Goal: Transaction & Acquisition: Obtain resource

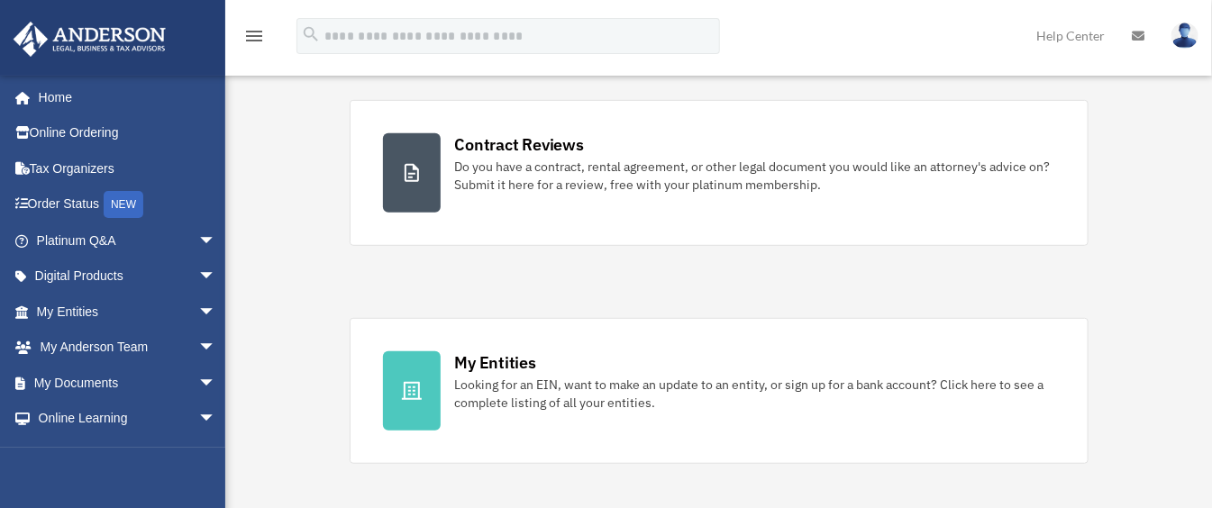
scroll to position [480, 0]
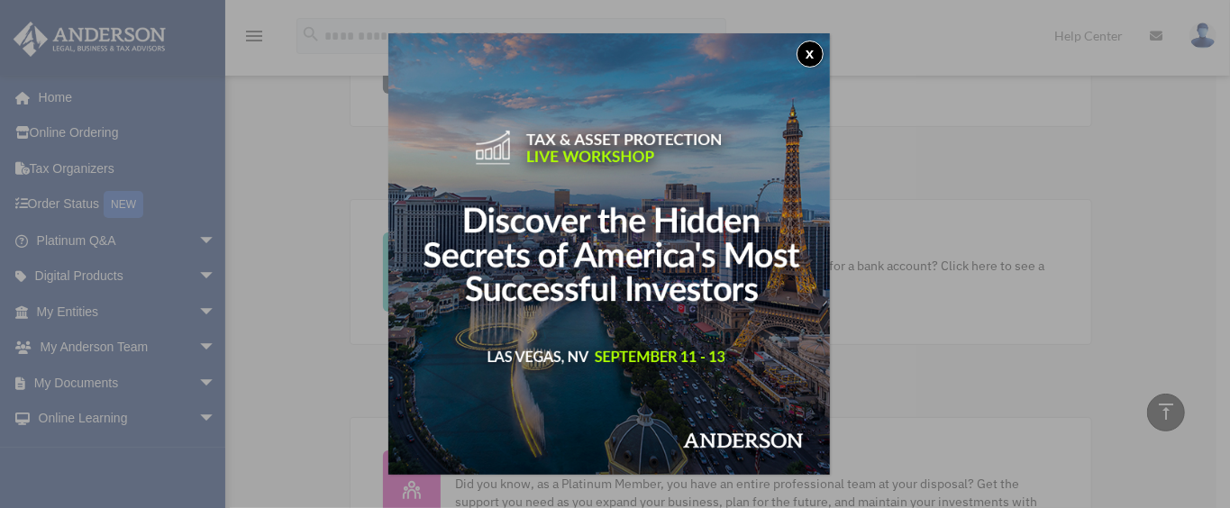
click at [819, 54] on button "x" at bounding box center [810, 54] width 27 height 27
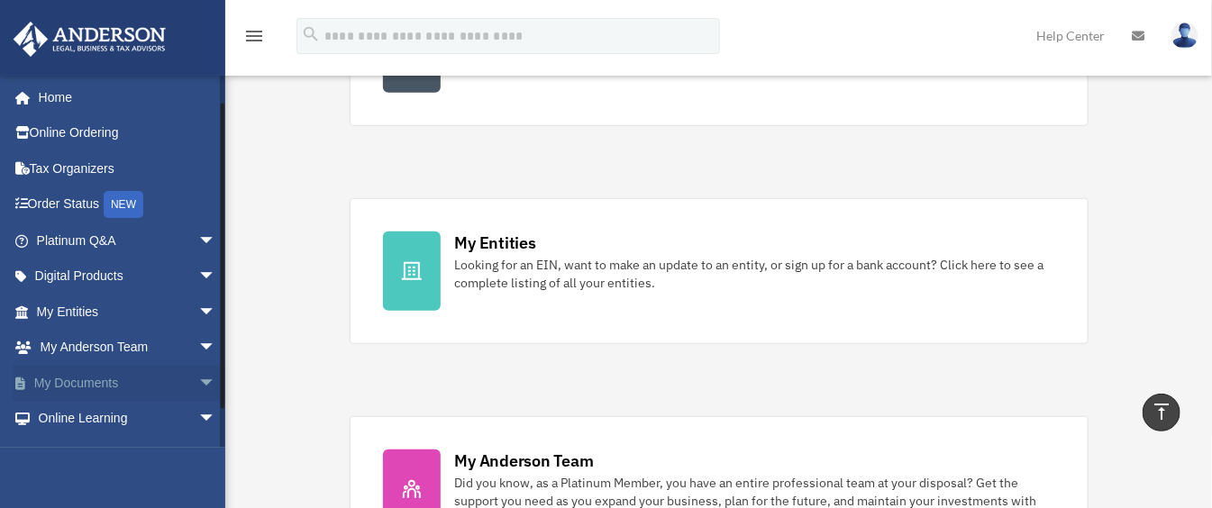
scroll to position [63, 0]
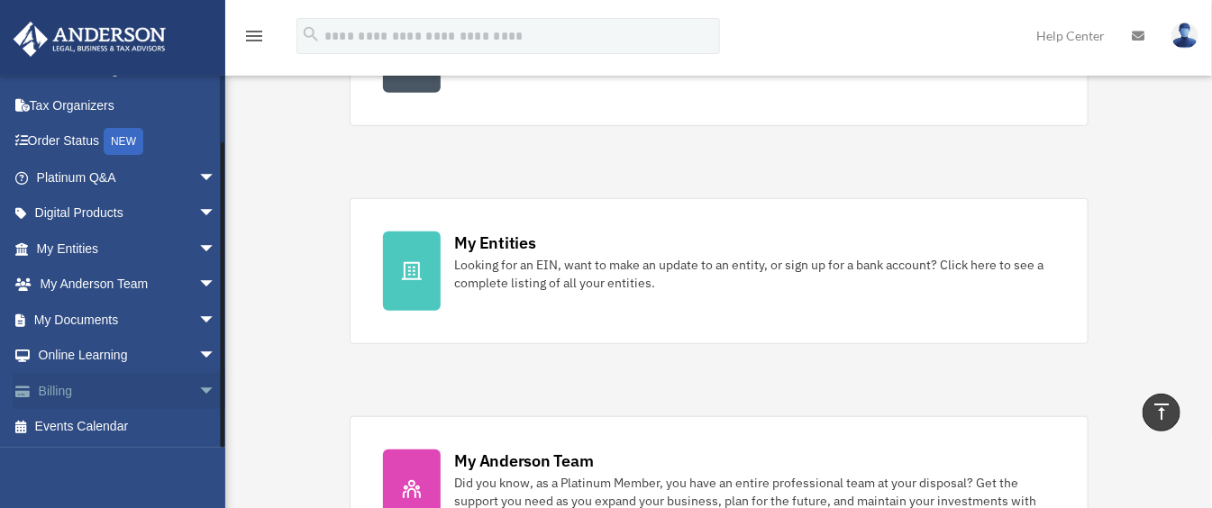
click at [198, 390] on span "arrow_drop_down" at bounding box center [216, 391] width 36 height 37
click at [128, 425] on link "$ Open Invoices" at bounding box center [134, 427] width 218 height 37
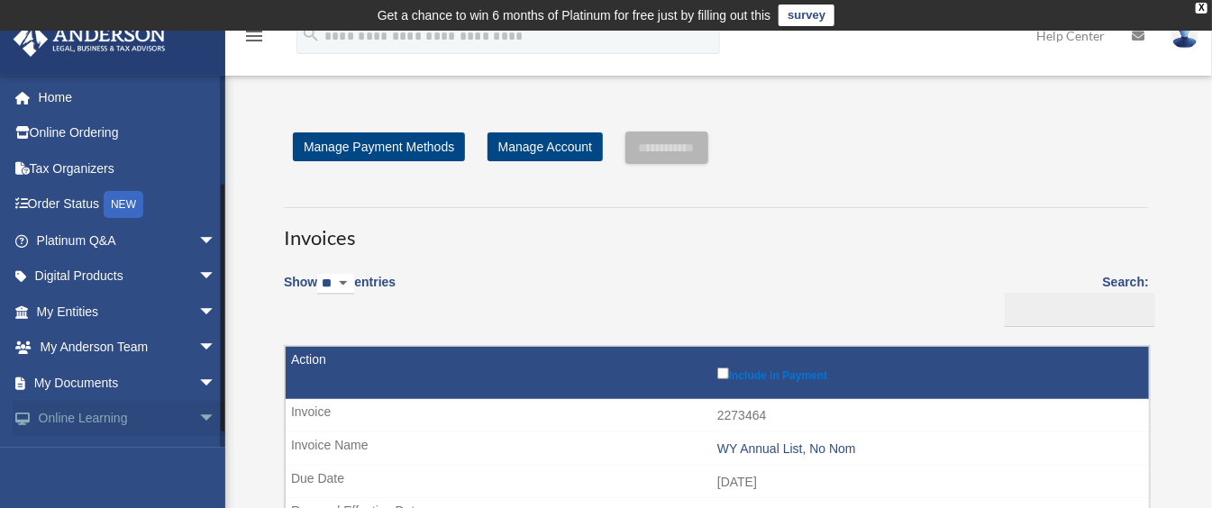
scroll to position [171, 0]
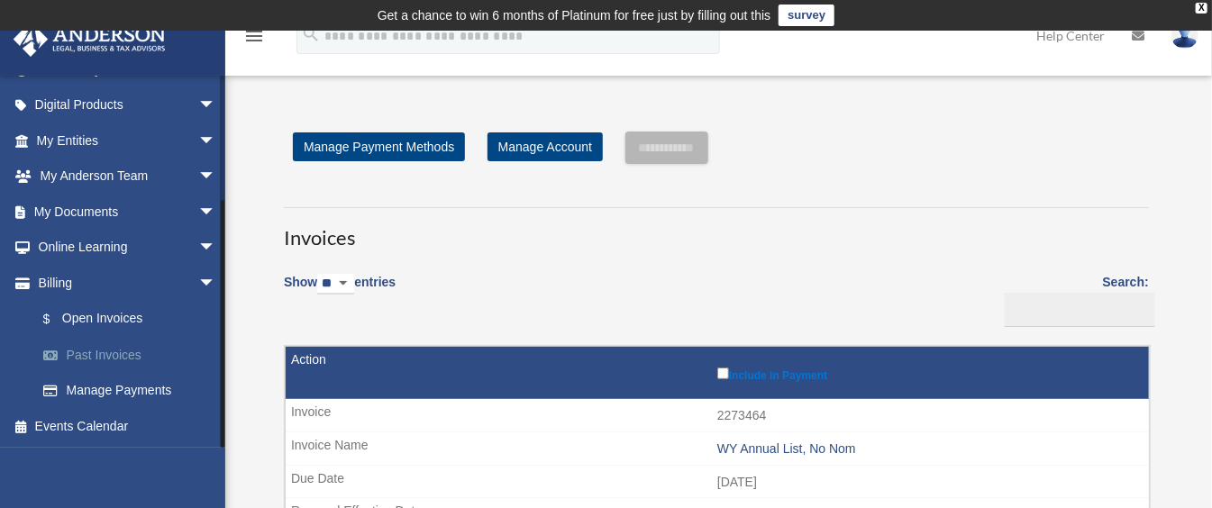
click at [111, 354] on link "Past Invoices" at bounding box center [134, 355] width 218 height 36
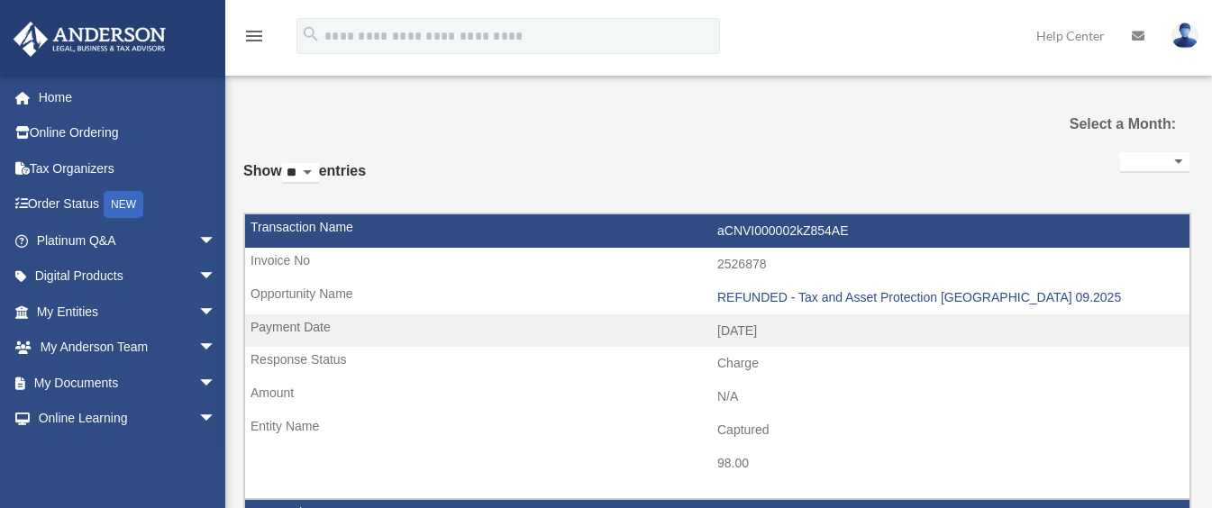
select select
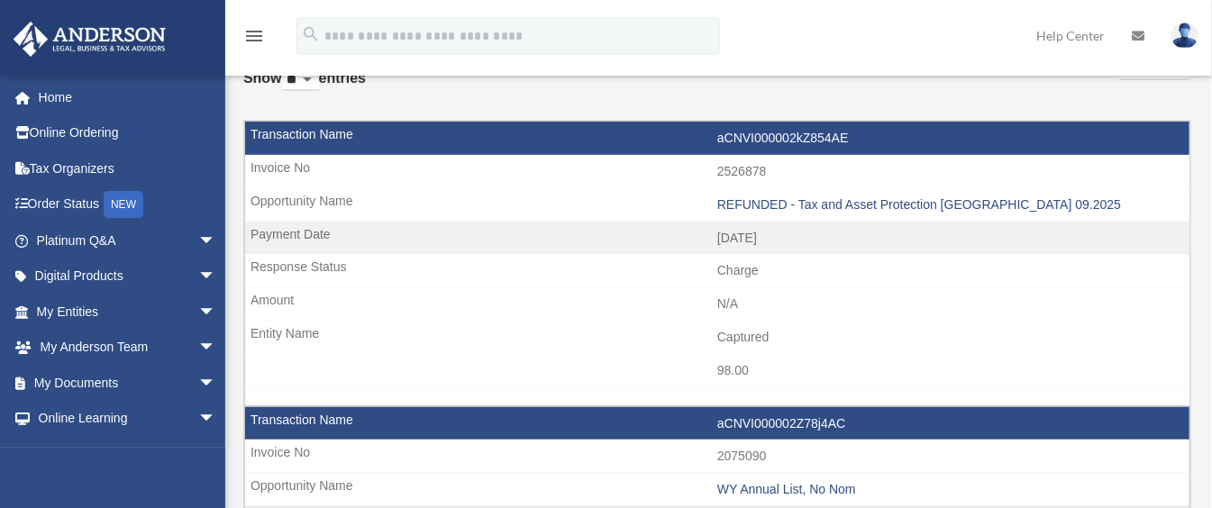
scroll to position [120, 0]
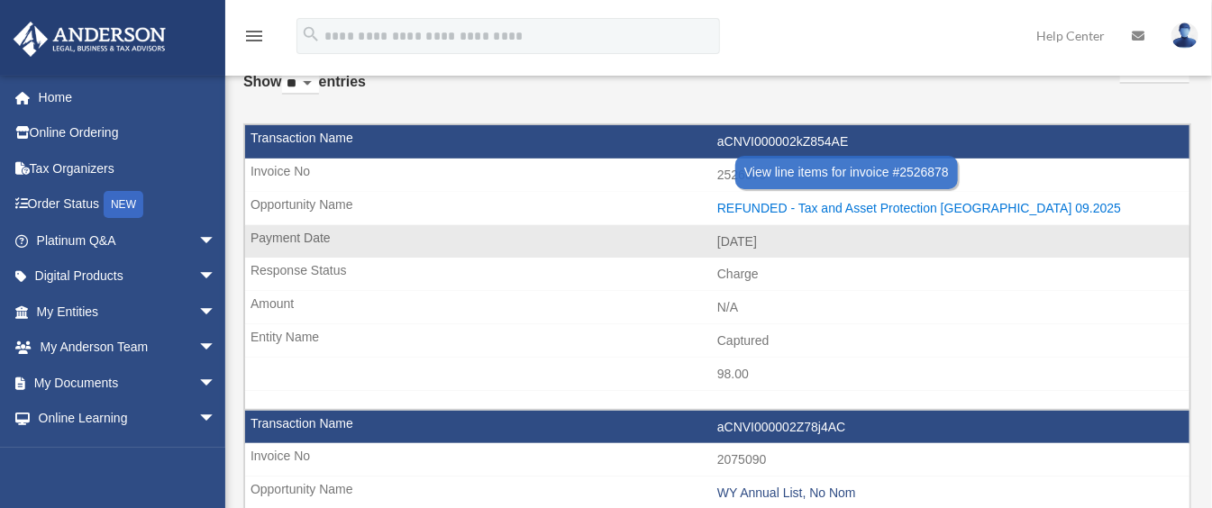
click at [851, 203] on div "REFUNDED - Tax and Asset Protection Las Vegas 09.2025" at bounding box center [948, 208] width 463 height 15
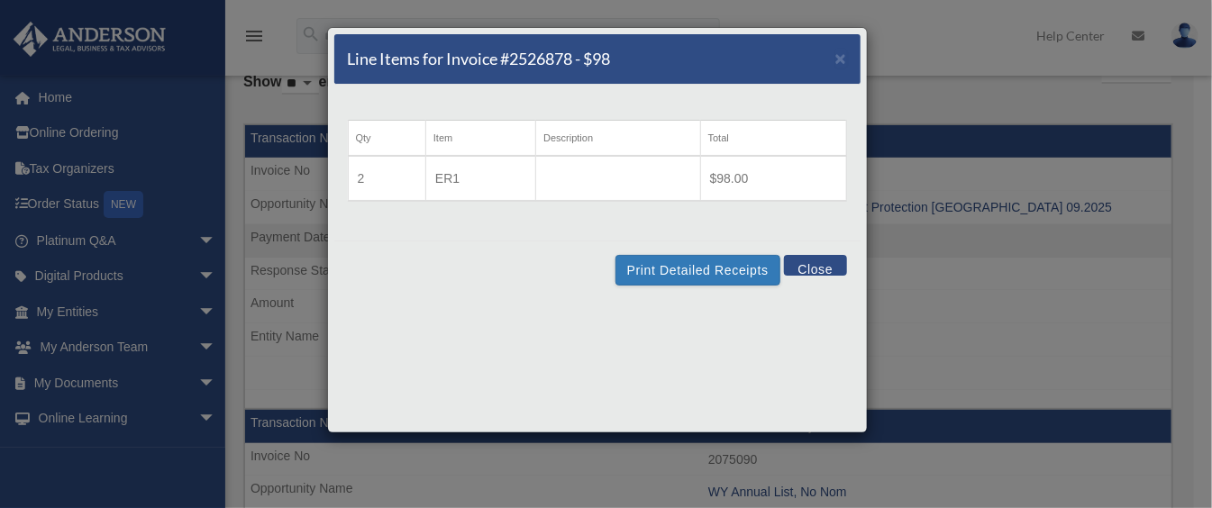
click at [814, 257] on button "Close" at bounding box center [815, 265] width 62 height 21
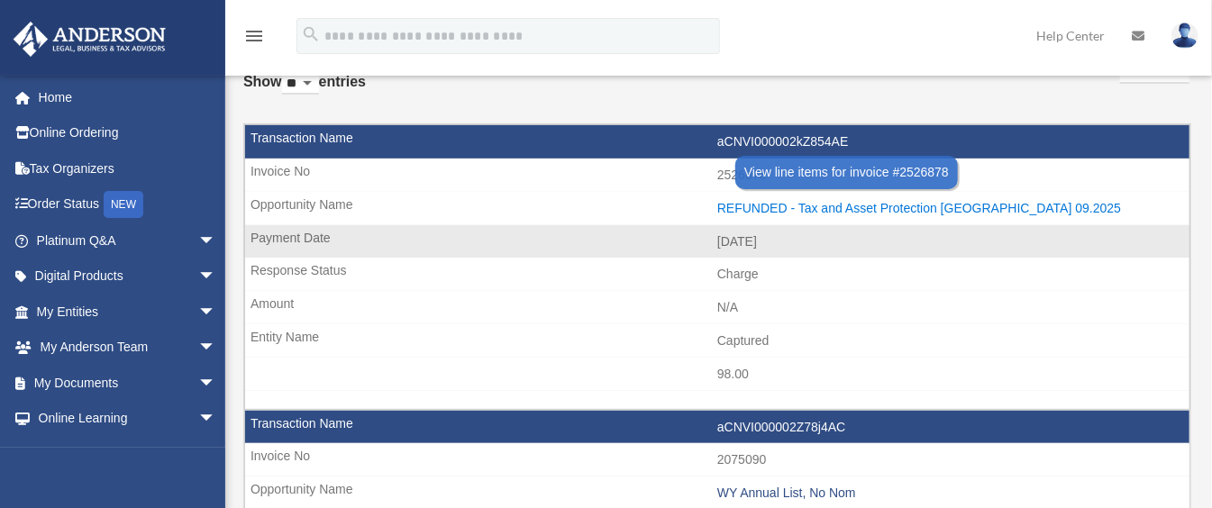
click at [750, 203] on div "REFUNDED - Tax and Asset Protection Las Vegas 09.2025" at bounding box center [948, 208] width 463 height 15
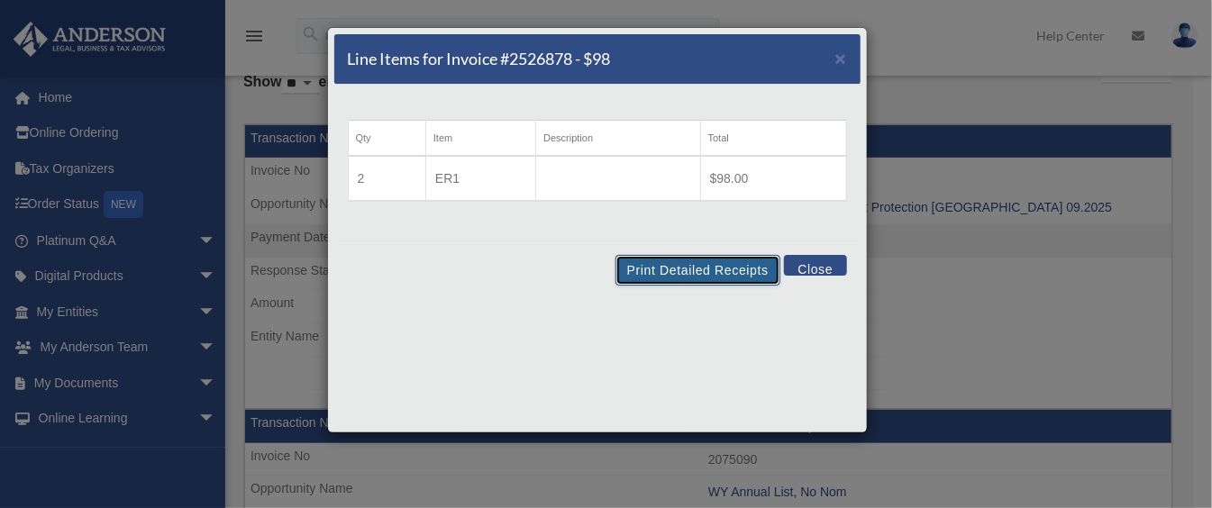
click at [699, 269] on button "Print Detailed Receipts" at bounding box center [697, 270] width 165 height 31
click at [812, 260] on button "Close" at bounding box center [815, 265] width 62 height 21
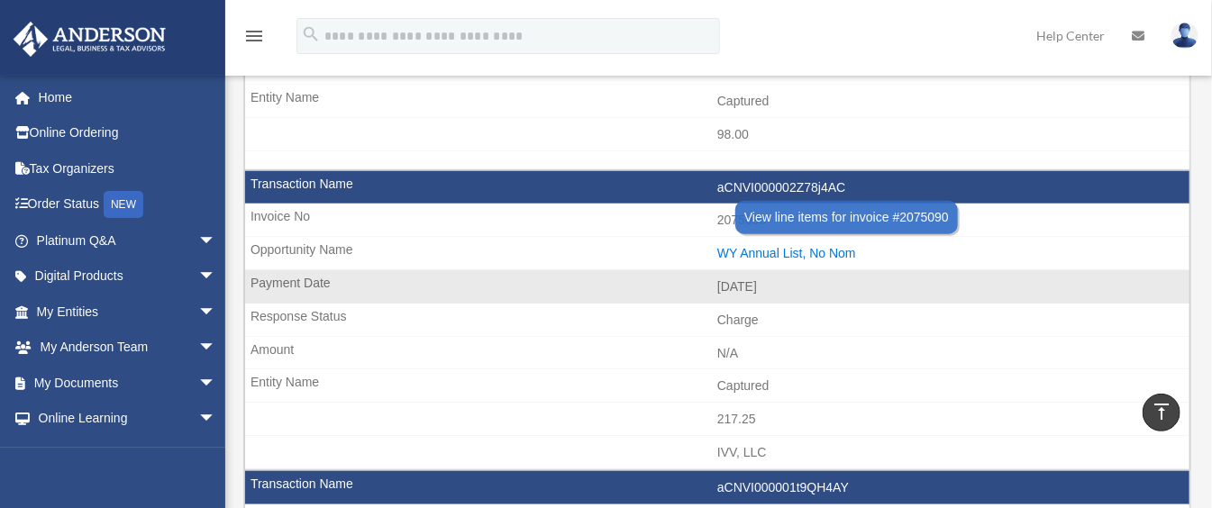
scroll to position [0, 0]
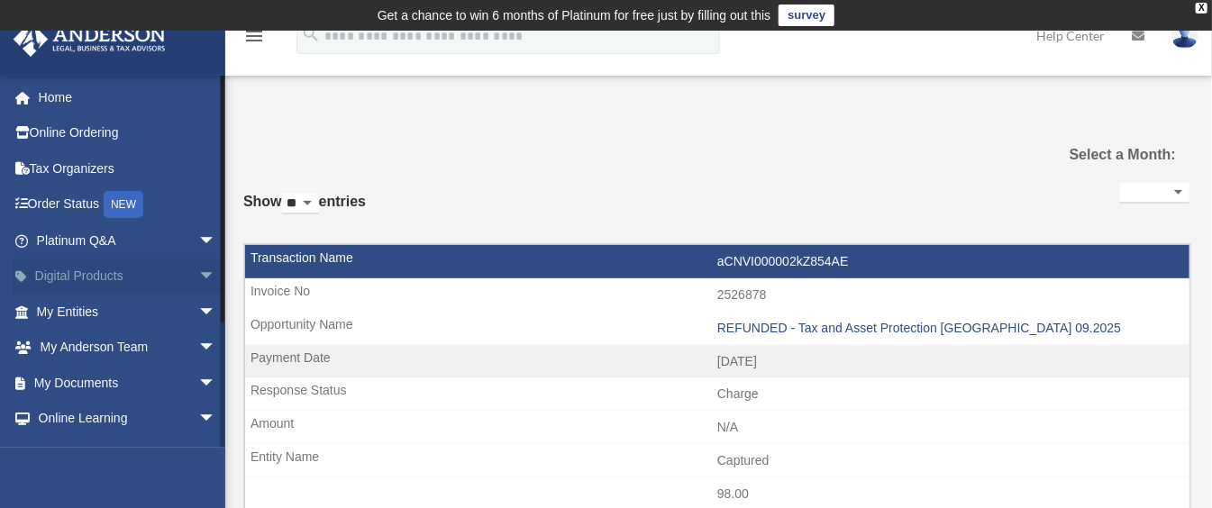
click at [198, 271] on span "arrow_drop_down" at bounding box center [216, 277] width 36 height 37
click at [198, 275] on span "arrow_drop_up" at bounding box center [216, 277] width 36 height 37
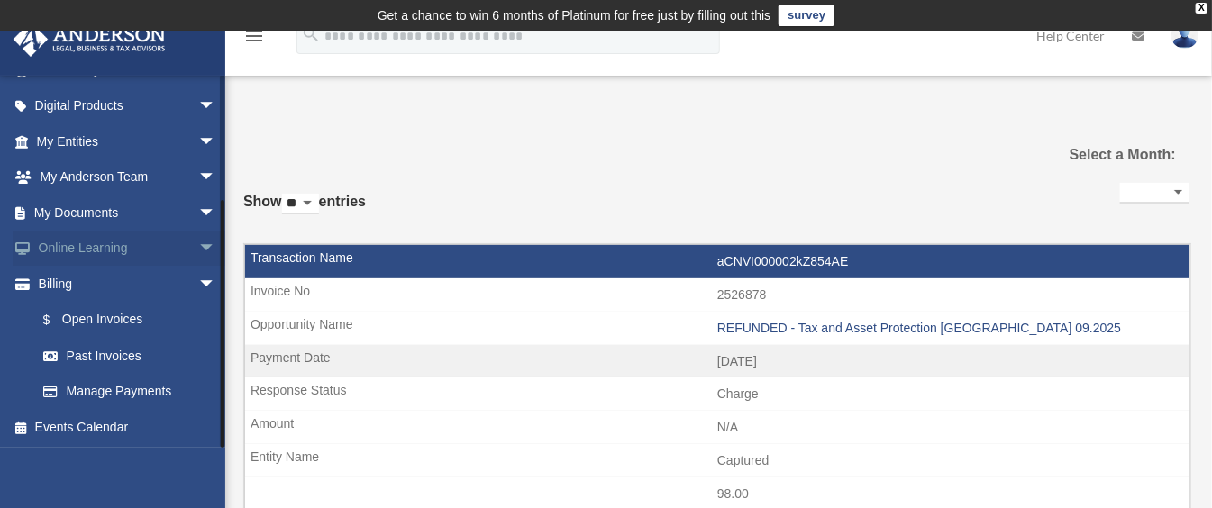
scroll to position [171, 0]
click at [198, 244] on span "arrow_drop_down" at bounding box center [216, 248] width 36 height 37
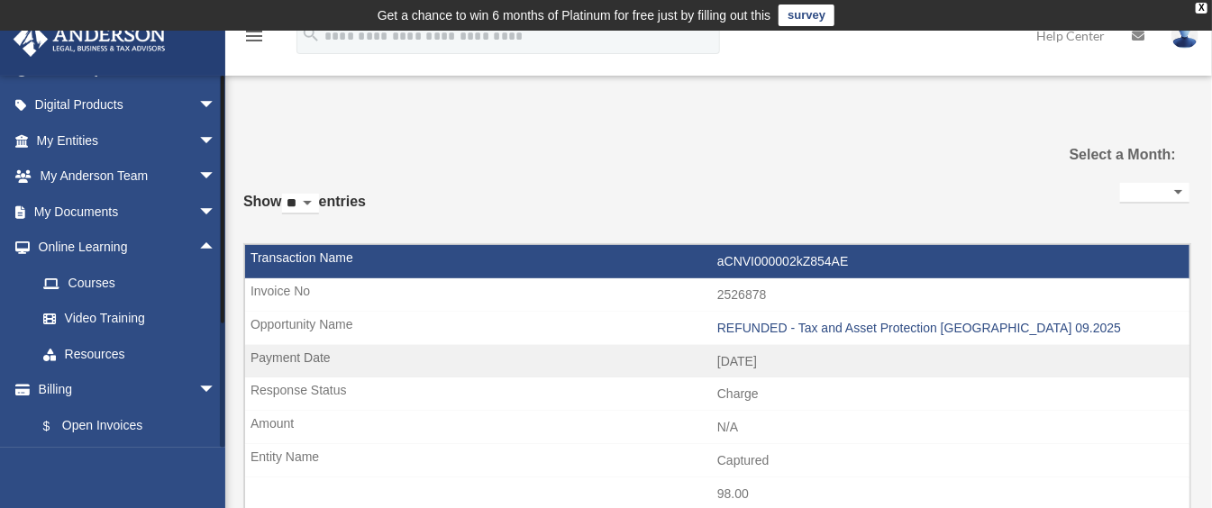
scroll to position [0, 0]
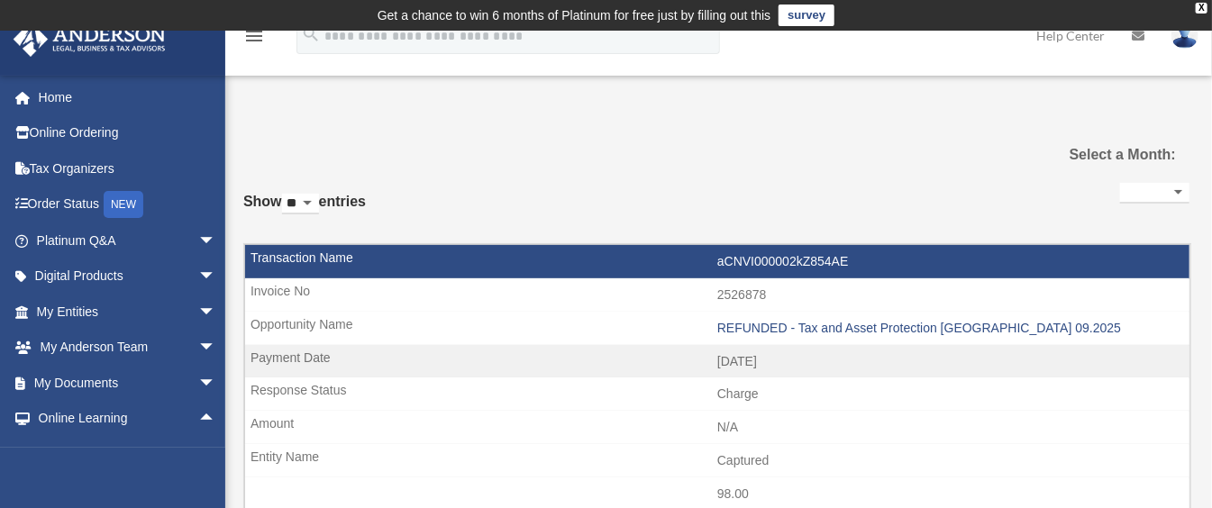
click at [1185, 34] on img at bounding box center [1184, 36] width 27 height 26
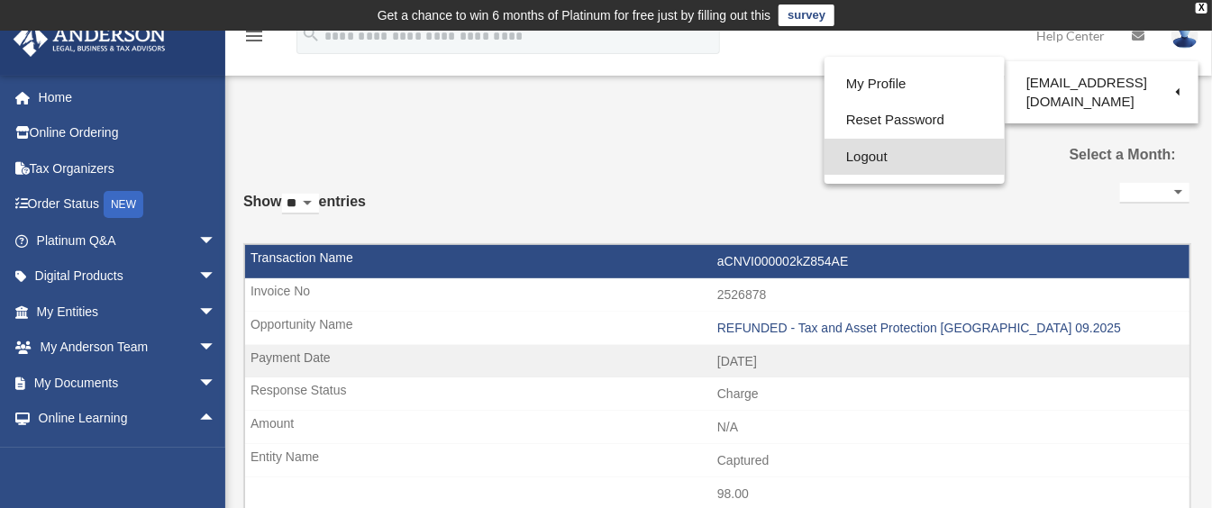
click at [871, 162] on link "Logout" at bounding box center [914, 157] width 180 height 37
